Goal: Navigation & Orientation: Find specific page/section

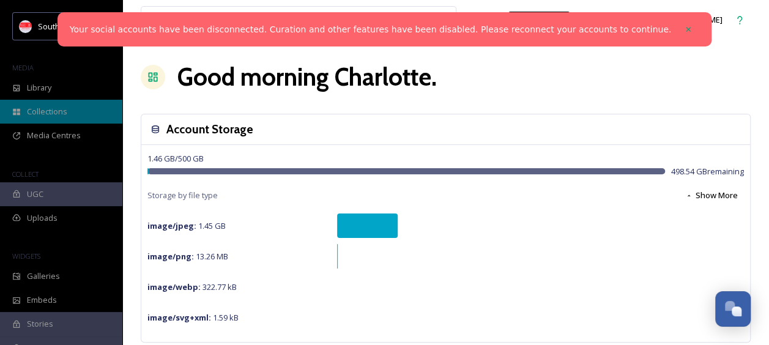
click at [40, 117] on span "Collections" at bounding box center [47, 112] width 40 height 12
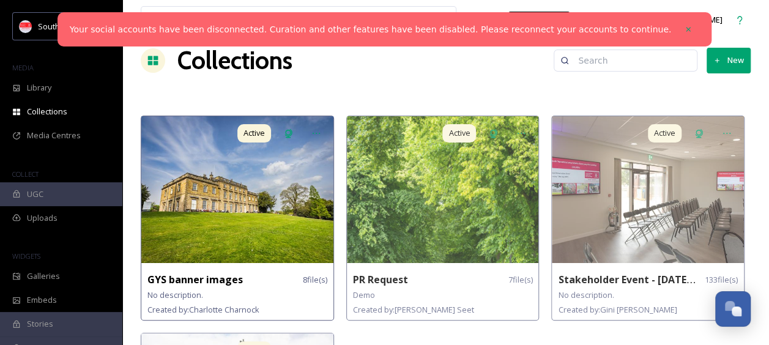
scroll to position [17, 0]
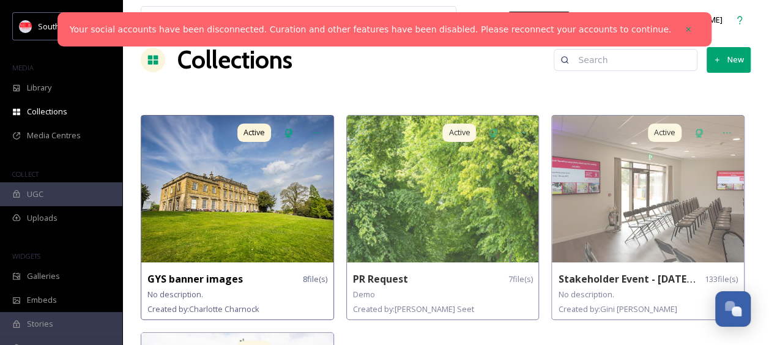
click at [275, 215] on img at bounding box center [237, 189] width 192 height 147
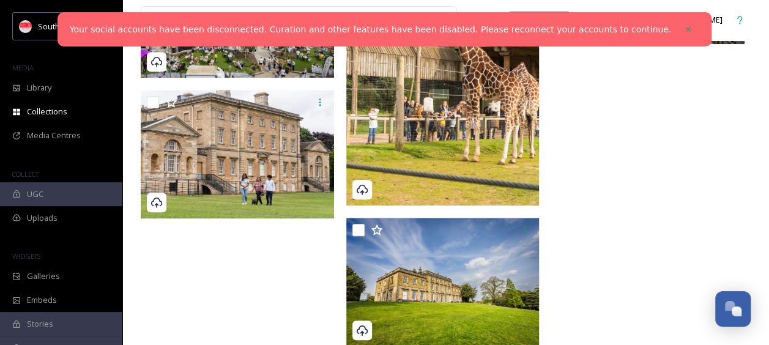
scroll to position [434, 0]
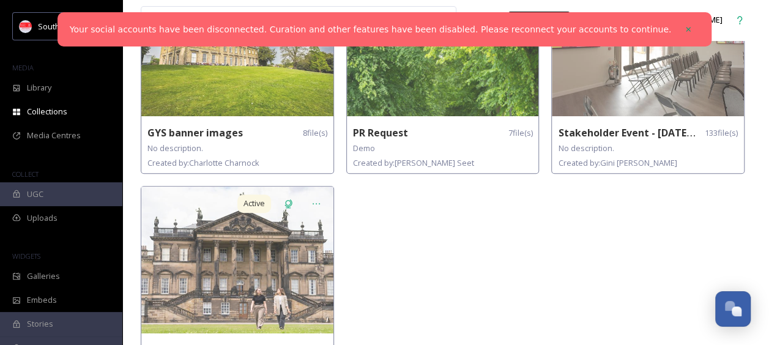
scroll to position [214, 0]
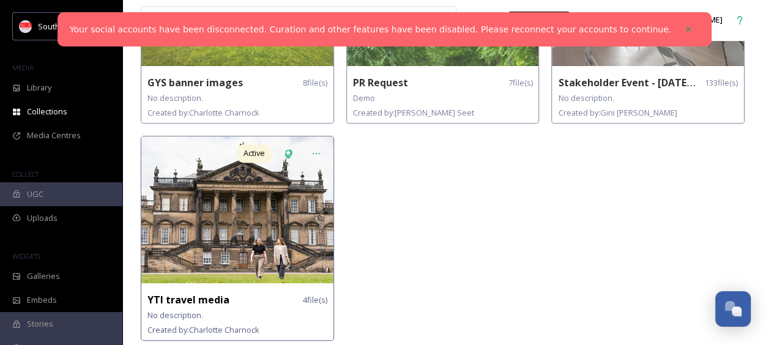
click at [289, 245] on img at bounding box center [237, 209] width 192 height 147
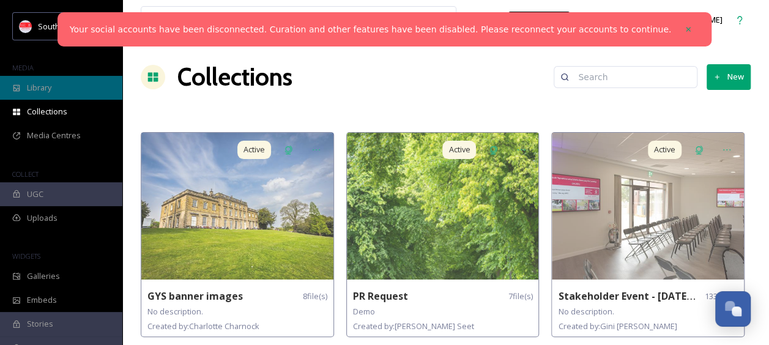
click at [60, 98] on div "Library" at bounding box center [61, 88] width 122 height 24
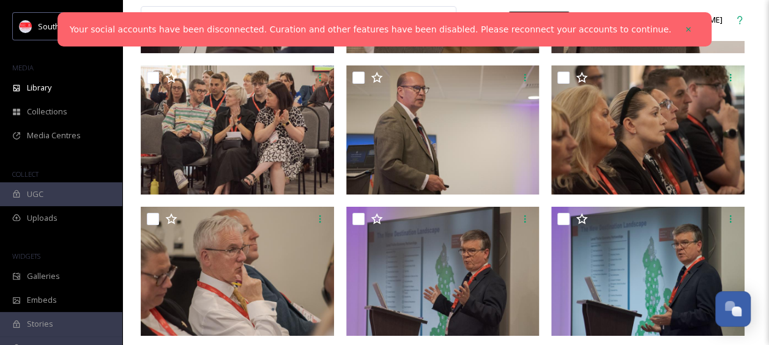
scroll to position [2116, 0]
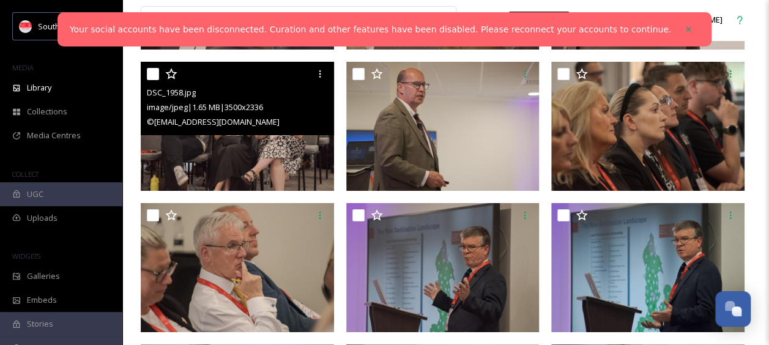
click at [285, 127] on div "© [EMAIL_ADDRESS][DOMAIN_NAME]" at bounding box center [239, 121] width 184 height 15
click at [225, 159] on img at bounding box center [237, 126] width 193 height 129
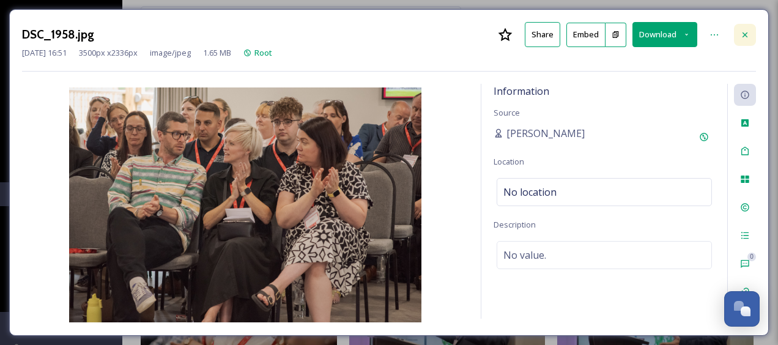
click at [740, 36] on icon at bounding box center [745, 35] width 10 height 10
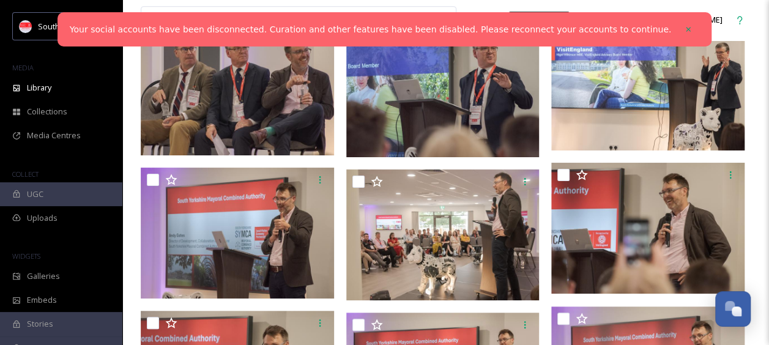
scroll to position [2610, 0]
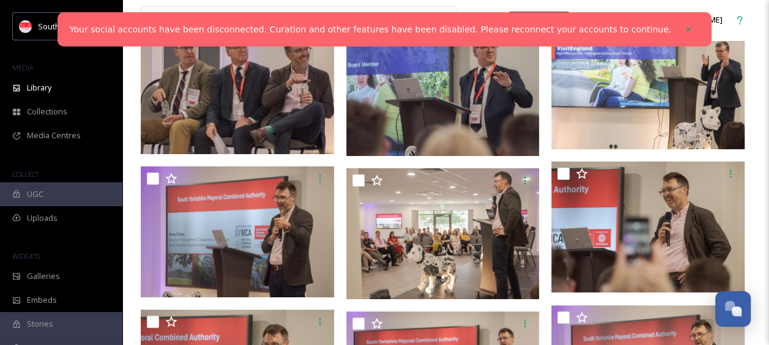
drag, startPoint x: 747, startPoint y: 223, endPoint x: 758, endPoint y: 56, distance: 166.8
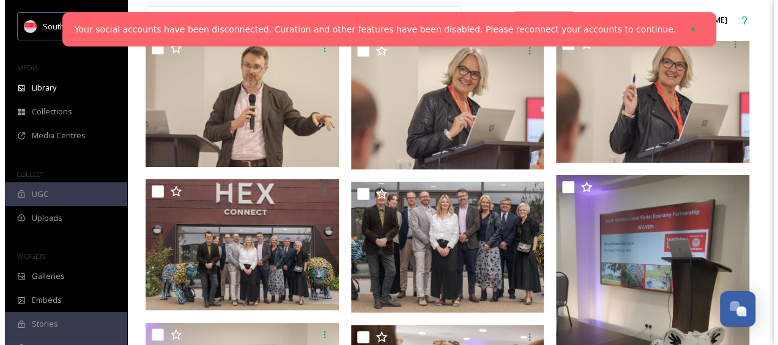
scroll to position [3051, 0]
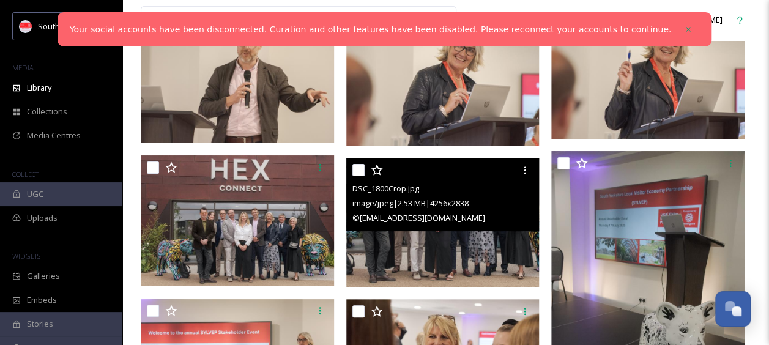
click at [471, 235] on img at bounding box center [442, 222] width 193 height 129
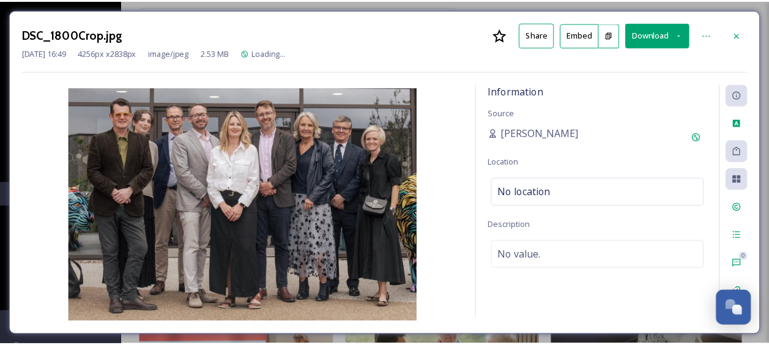
scroll to position [3053, 0]
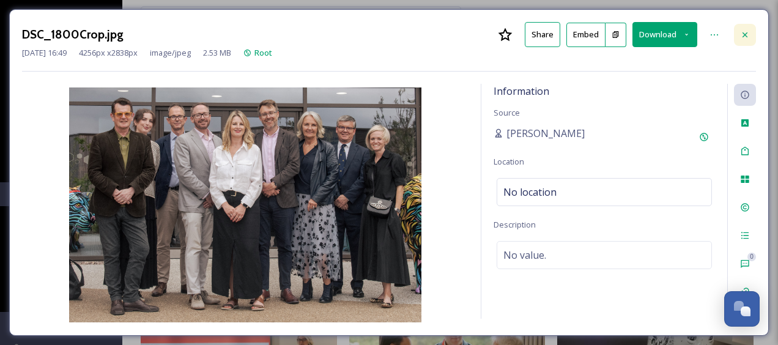
click at [748, 31] on icon at bounding box center [745, 35] width 10 height 10
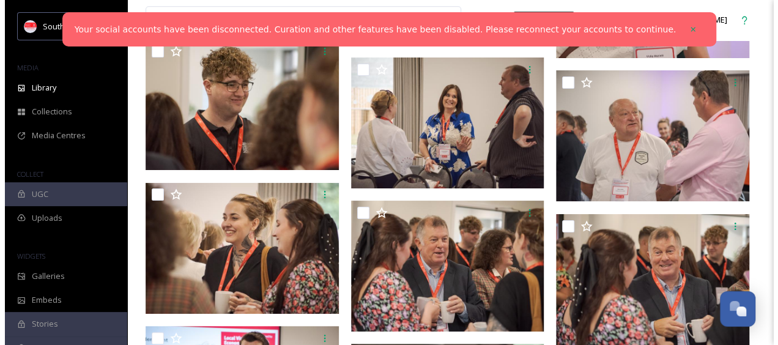
scroll to position [5263, 0]
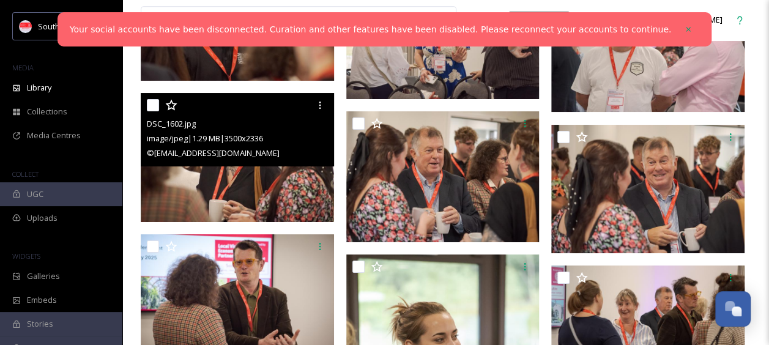
click at [240, 179] on img at bounding box center [237, 158] width 193 height 129
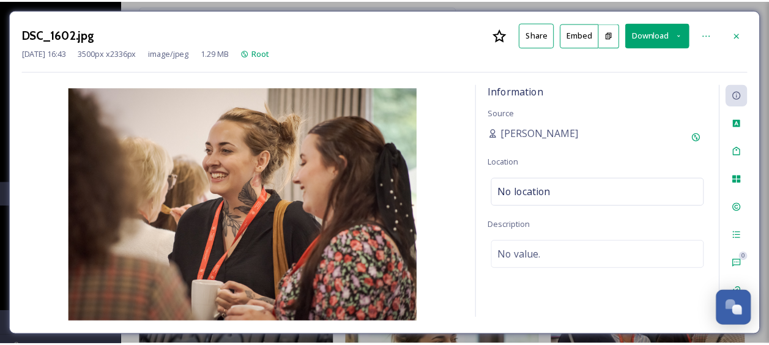
scroll to position [5265, 0]
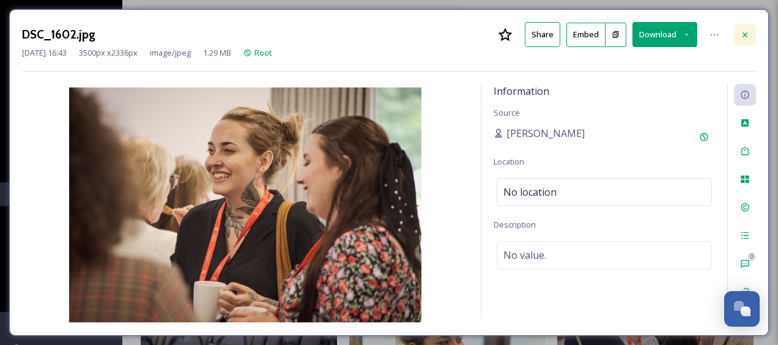
click at [750, 32] on icon at bounding box center [745, 35] width 10 height 10
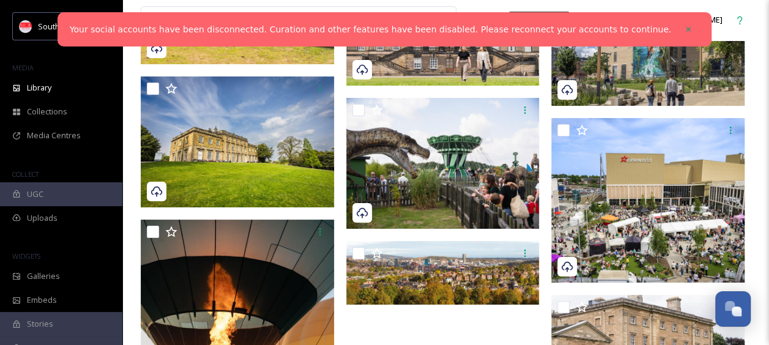
scroll to position [7595, 0]
